Goal: Navigation & Orientation: Find specific page/section

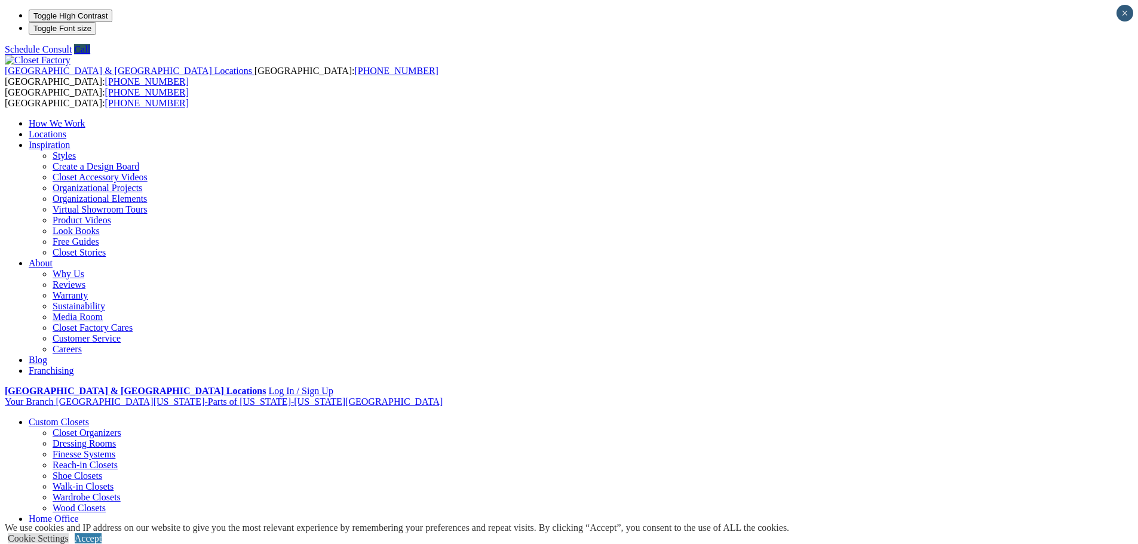
click at [66, 129] on link "Locations" at bounding box center [48, 134] width 38 height 10
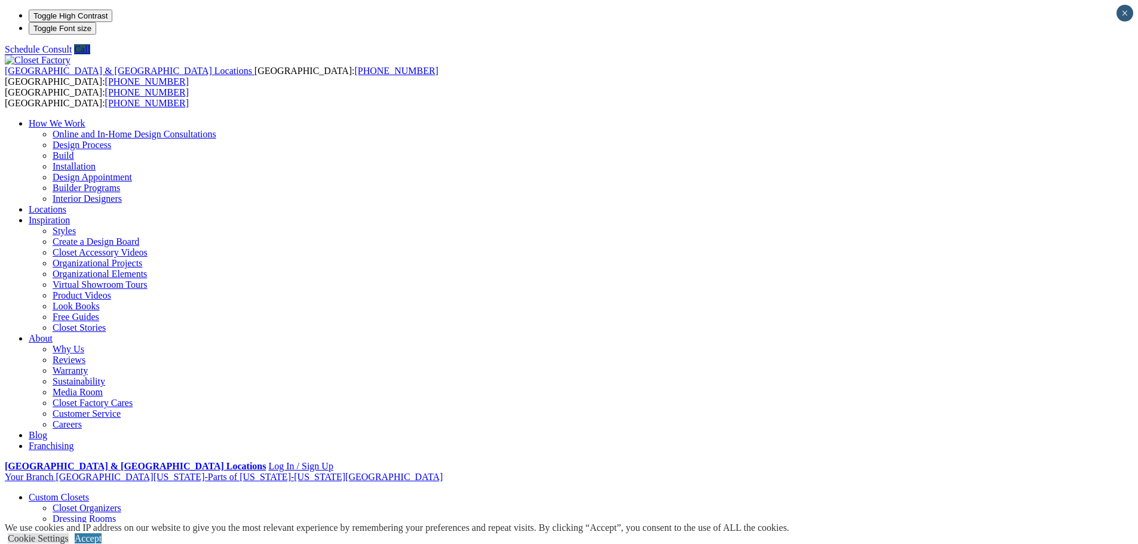
type input "*****"
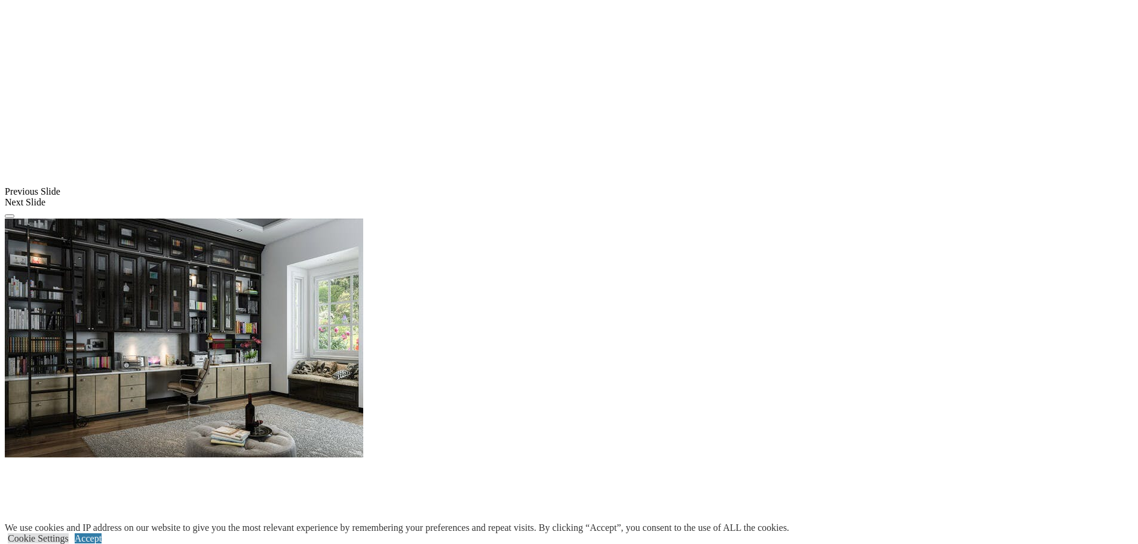
scroll to position [1044, 0]
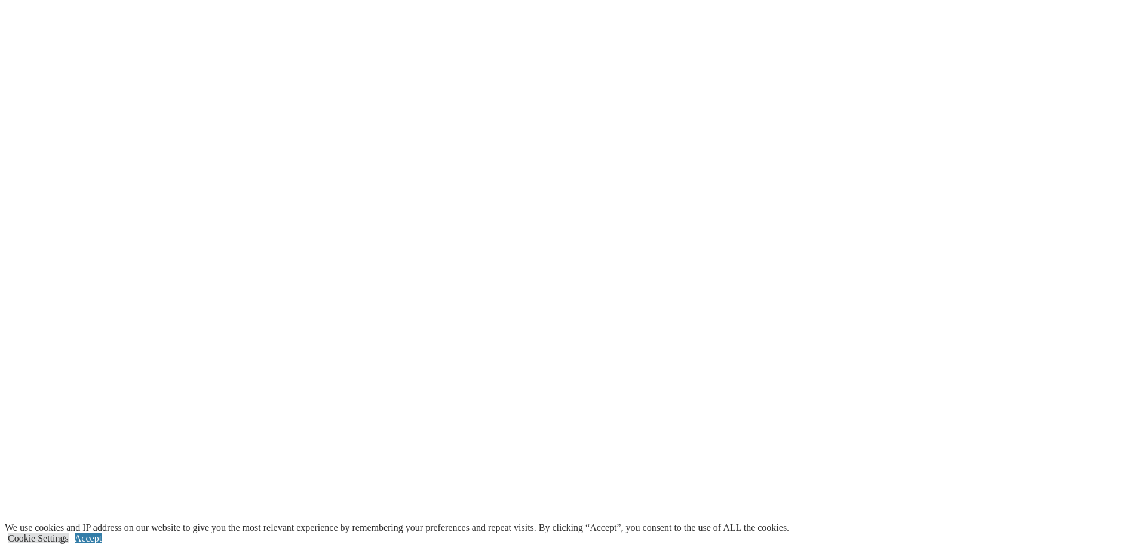
scroll to position [2757, 0]
